Goal: Book appointment/travel/reservation

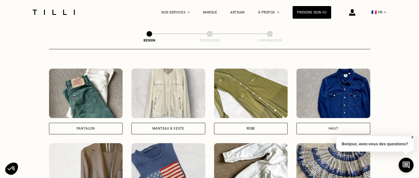
scroll to position [246, 0]
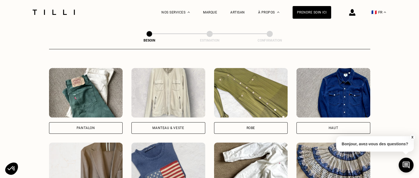
click at [78, 91] on img at bounding box center [86, 93] width 74 height 50
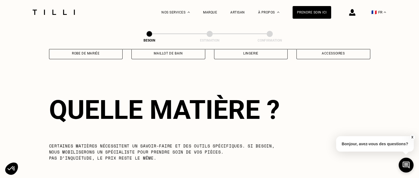
scroll to position [479, 0]
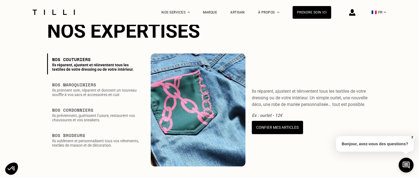
scroll to position [661, 0]
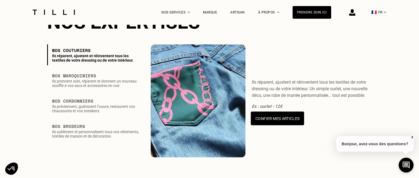
click at [265, 125] on button "Confier mes articles" at bounding box center [277, 119] width 53 height 14
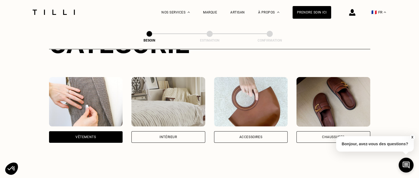
scroll to position [76, 0]
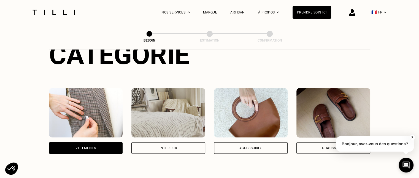
click at [83, 104] on img at bounding box center [86, 113] width 74 height 50
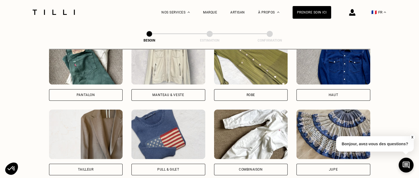
scroll to position [279, 0]
click at [95, 124] on img at bounding box center [86, 135] width 74 height 50
select select "FR"
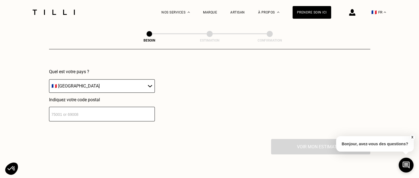
scroll to position [545, 0]
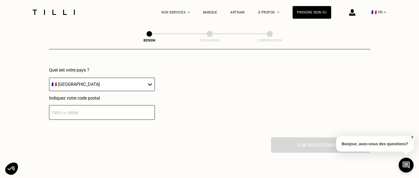
click at [96, 109] on input "number" at bounding box center [102, 112] width 106 height 15
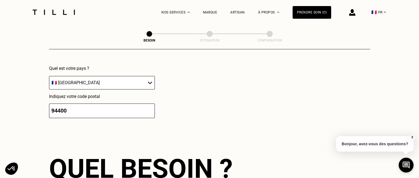
scroll to position [616, 0]
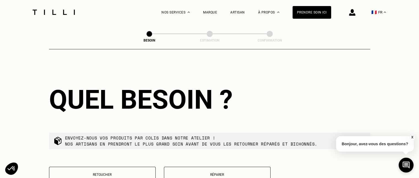
type input "94398"
click at [287, 84] on div "Quel besoin ?" at bounding box center [209, 99] width 321 height 31
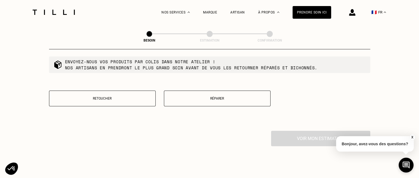
scroll to position [693, 0]
click at [124, 96] on p "Retoucher" at bounding box center [102, 98] width 101 height 4
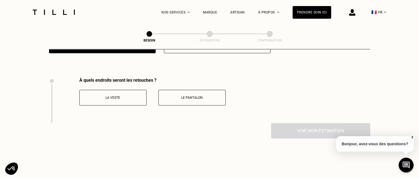
scroll to position [758, 0]
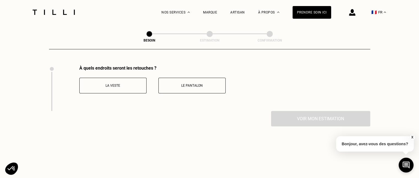
click at [185, 79] on button "Le pantalon" at bounding box center [191, 86] width 67 height 16
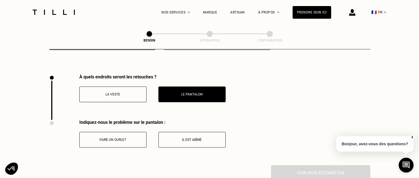
scroll to position [748, 0]
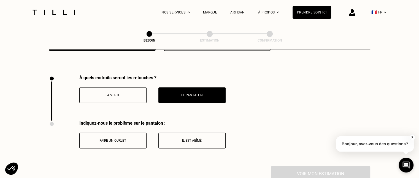
click at [51, 122] on span at bounding box center [52, 124] width 4 height 4
click at [51, 76] on span at bounding box center [52, 78] width 4 height 4
click at [355, 144] on p "Bonjour, avez-vous des questions?" at bounding box center [375, 143] width 78 height 15
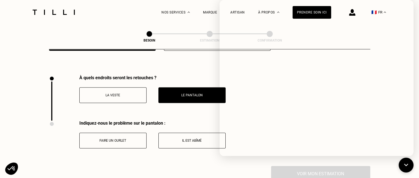
click at [135, 133] on button "Faire un ourlet" at bounding box center [112, 141] width 67 height 16
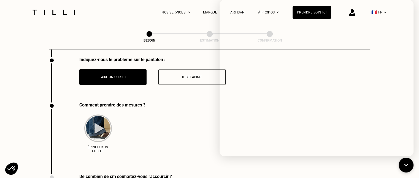
scroll to position [803, 0]
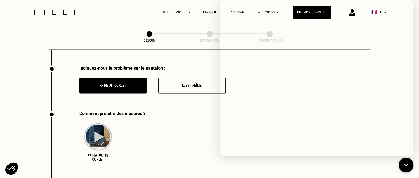
click at [173, 78] on button "Il est abîmé" at bounding box center [191, 86] width 67 height 16
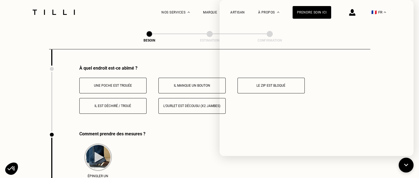
scroll to position [849, 0]
click at [411, 165] on button at bounding box center [406, 165] width 16 height 16
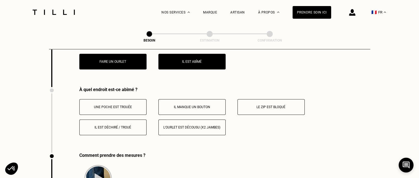
scroll to position [827, 0]
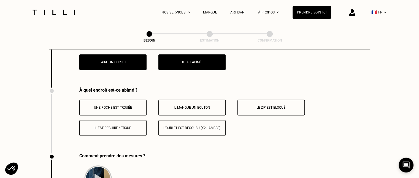
click at [100, 55] on button "Faire un ourlet" at bounding box center [112, 62] width 67 height 16
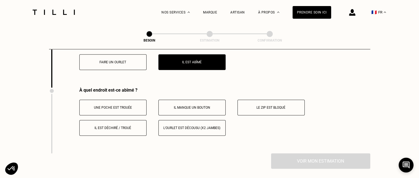
scroll to position [849, 0]
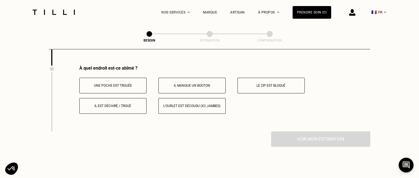
click at [182, 99] on button "L‘ourlet est décousu (x2 jambes)" at bounding box center [191, 106] width 67 height 16
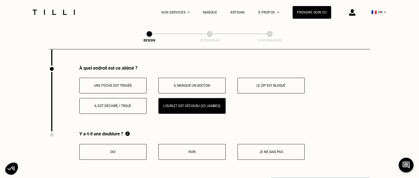
click at [118, 150] on p "Oui" at bounding box center [112, 152] width 61 height 4
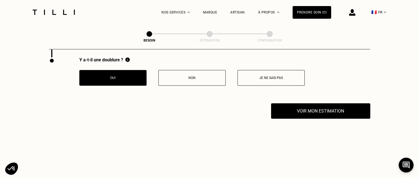
scroll to position [926, 0]
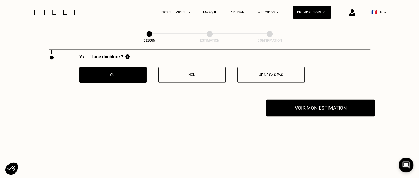
click at [332, 104] on button "Voir mon estimation" at bounding box center [320, 107] width 109 height 17
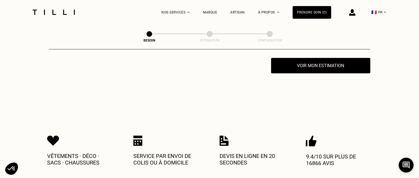
scroll to position [970, 0]
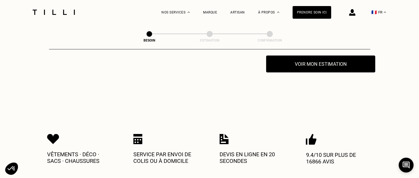
click at [330, 59] on button "Voir mon estimation" at bounding box center [320, 63] width 109 height 17
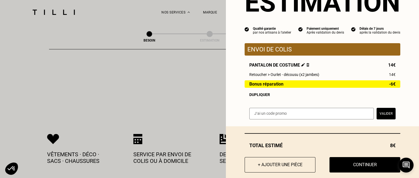
scroll to position [41, 0]
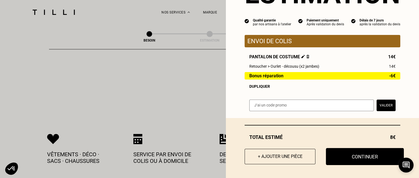
click at [354, 154] on button "Continuer" at bounding box center [365, 156] width 78 height 17
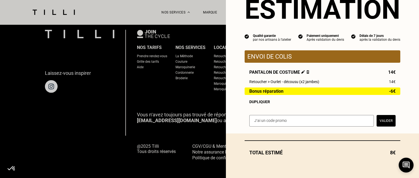
scroll to position [25, 0]
select select "FR"
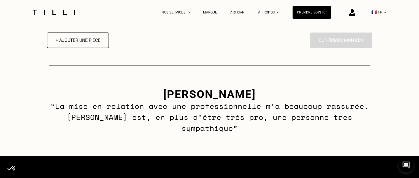
scroll to position [474, 0]
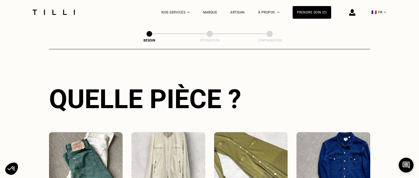
scroll to position [180, 0]
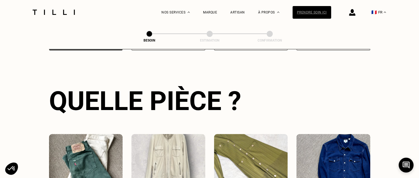
click at [313, 10] on div "Prendre soin ici" at bounding box center [312, 12] width 39 height 13
select select "FR"
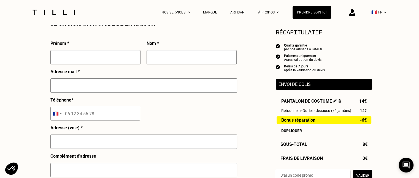
scroll to position [136, 0]
